Goal: Information Seeking & Learning: Find specific fact

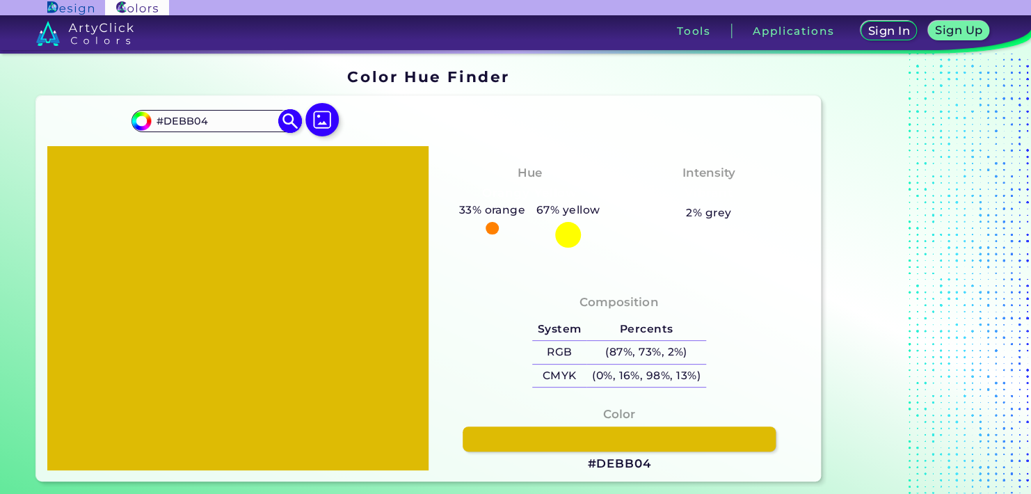
drag, startPoint x: 224, startPoint y: 118, endPoint x: 143, endPoint y: 117, distance: 81.4
click at [143, 117] on div "#debb04 #DEBB04 Acadia ◉ Acid Green ◉ Aero Blue ◉ Alabaster ◉ Albescent White ◉…" at bounding box center [215, 121] width 168 height 22
paste input "Dark Yellow"
type input "Dark Yellow"
click at [287, 123] on img at bounding box center [290, 121] width 24 height 24
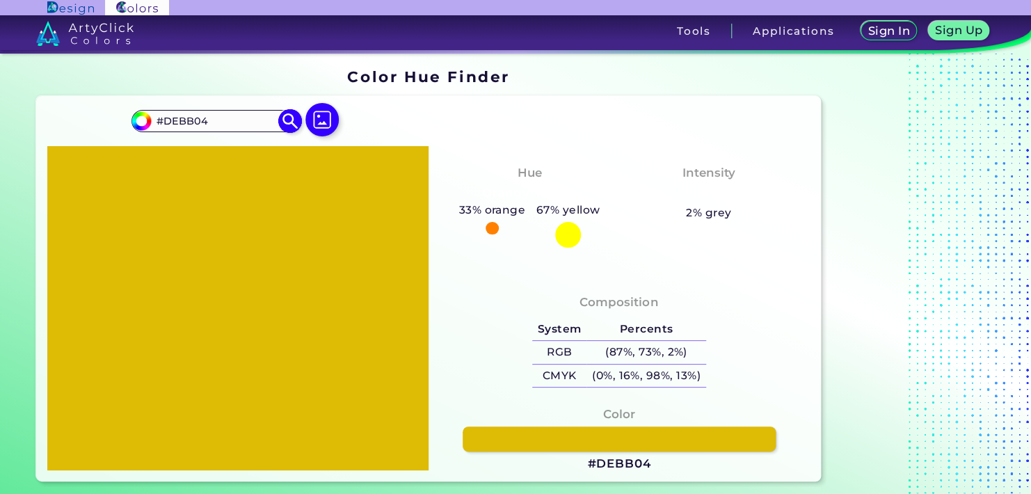
click at [222, 116] on input "#DEBB04" at bounding box center [215, 120] width 129 height 19
click at [290, 120] on img at bounding box center [290, 121] width 24 height 24
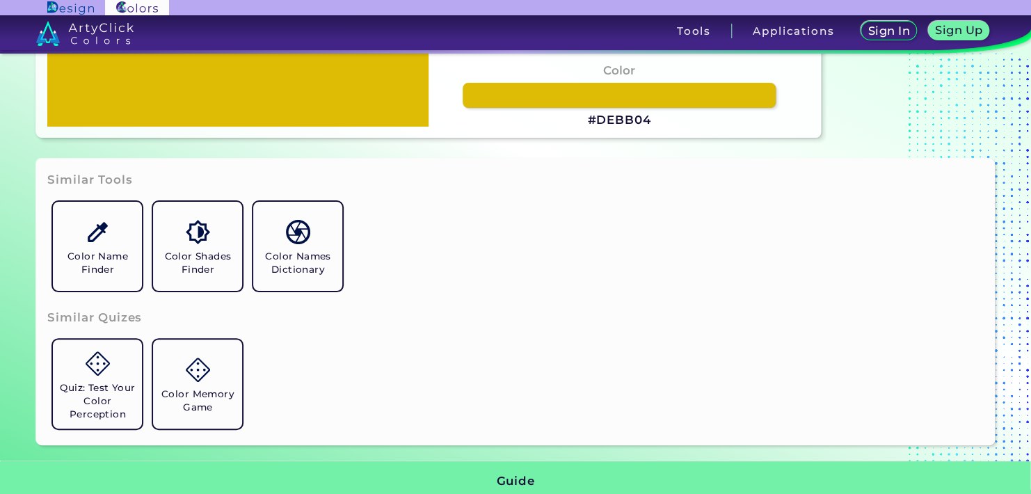
scroll to position [348, 0]
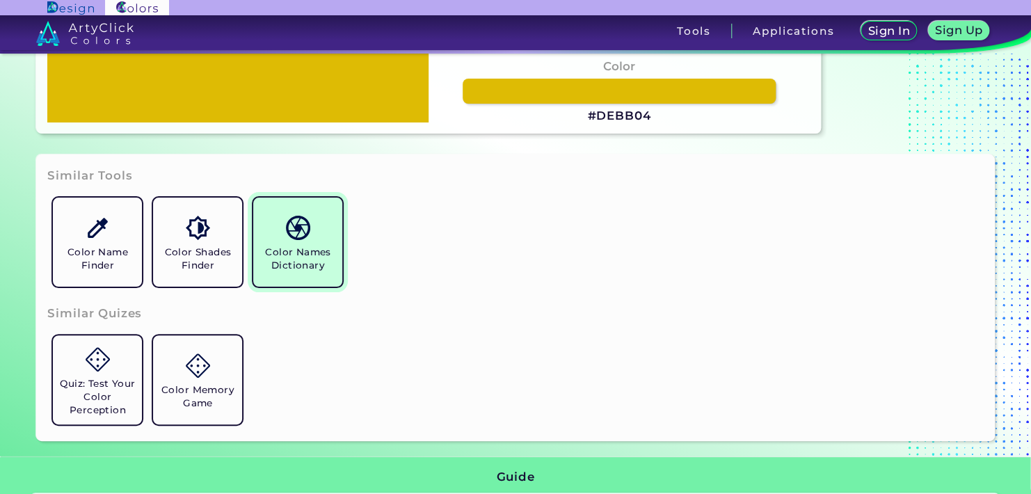
click at [295, 255] on h5 "Color Names Dictionary" at bounding box center [298, 259] width 78 height 26
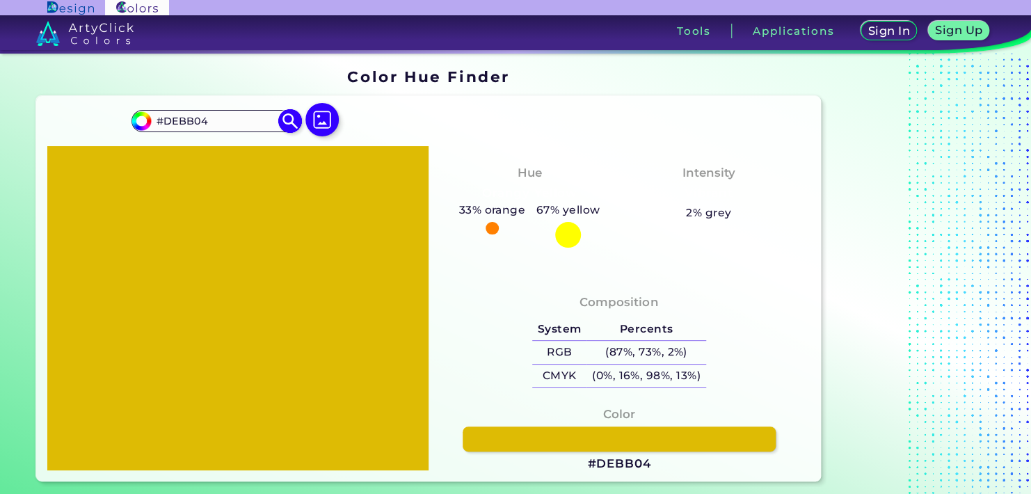
drag, startPoint x: 220, startPoint y: 121, endPoint x: 144, endPoint y: 122, distance: 76.5
click at [144, 122] on div "#debb04 #DEBB04 Acadia ◉ Acid Green ◉ Aero Blue ◉ Alabaster ◉ Albescent White ◉…" at bounding box center [215, 121] width 168 height 22
paste input
click at [154, 121] on input "DEBB04" at bounding box center [215, 120] width 129 height 19
type input "#DEBB04"
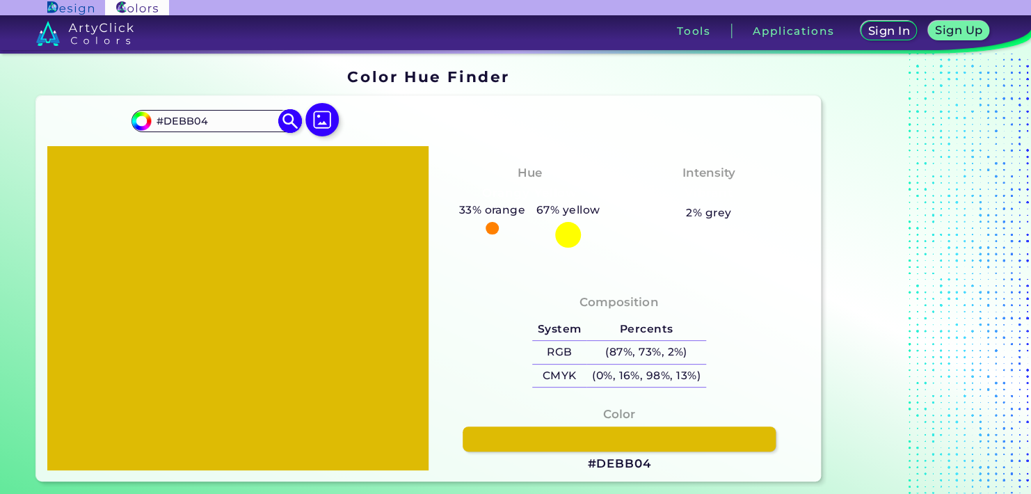
click at [291, 118] on img at bounding box center [290, 121] width 24 height 24
click at [287, 120] on img at bounding box center [290, 121] width 24 height 24
click at [289, 124] on img at bounding box center [290, 121] width 24 height 24
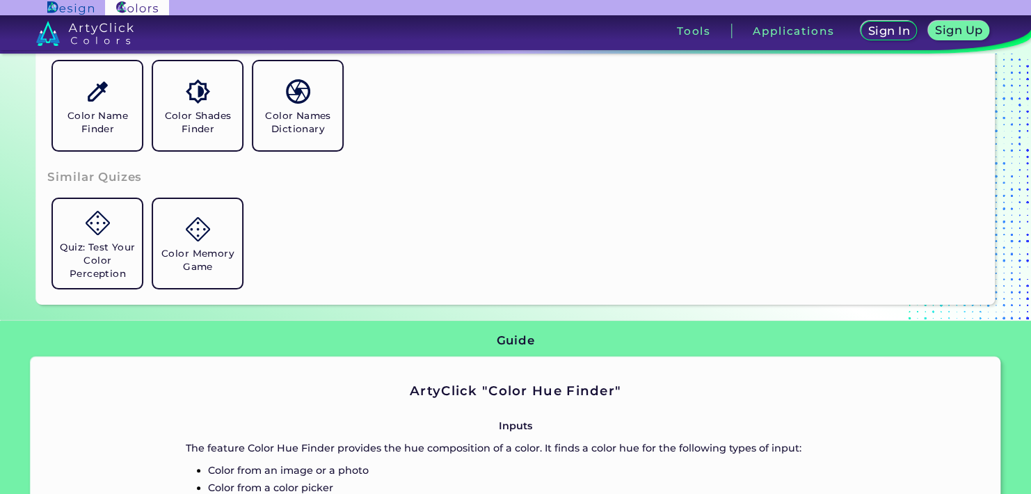
scroll to position [487, 0]
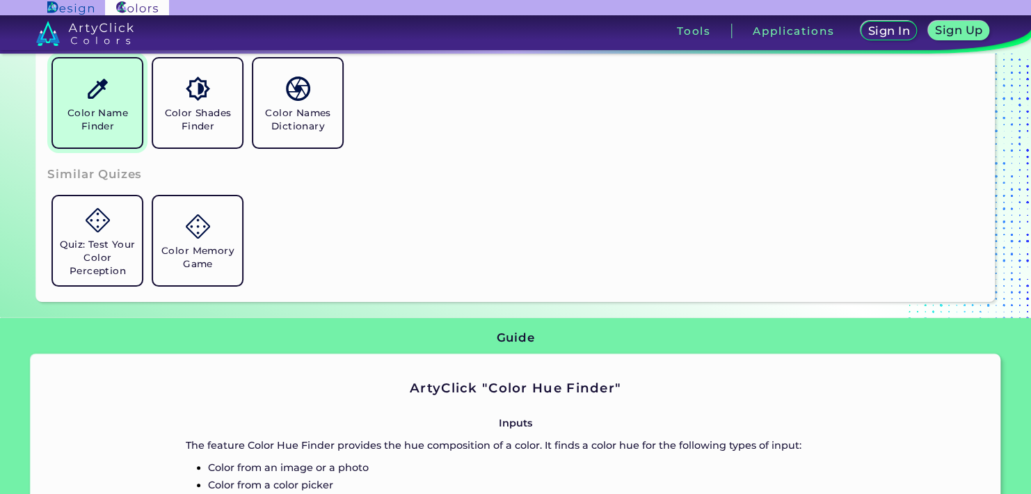
click at [112, 112] on h5 "Color Name Finder" at bounding box center [97, 119] width 78 height 26
